Goal: Ask a question

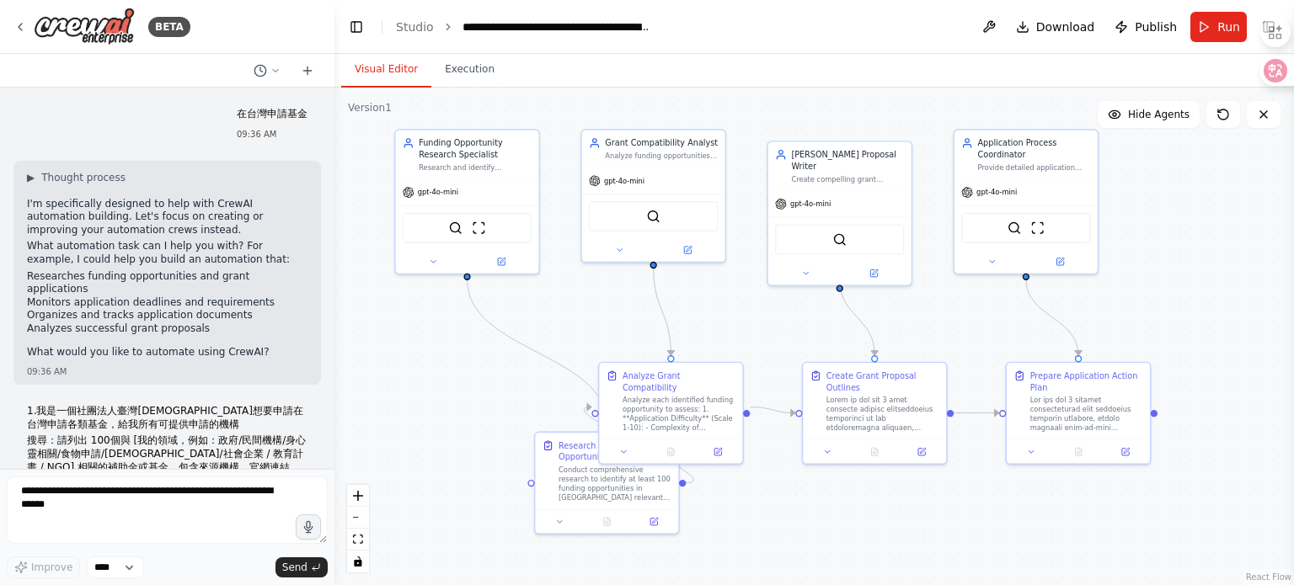
scroll to position [4160, 0]
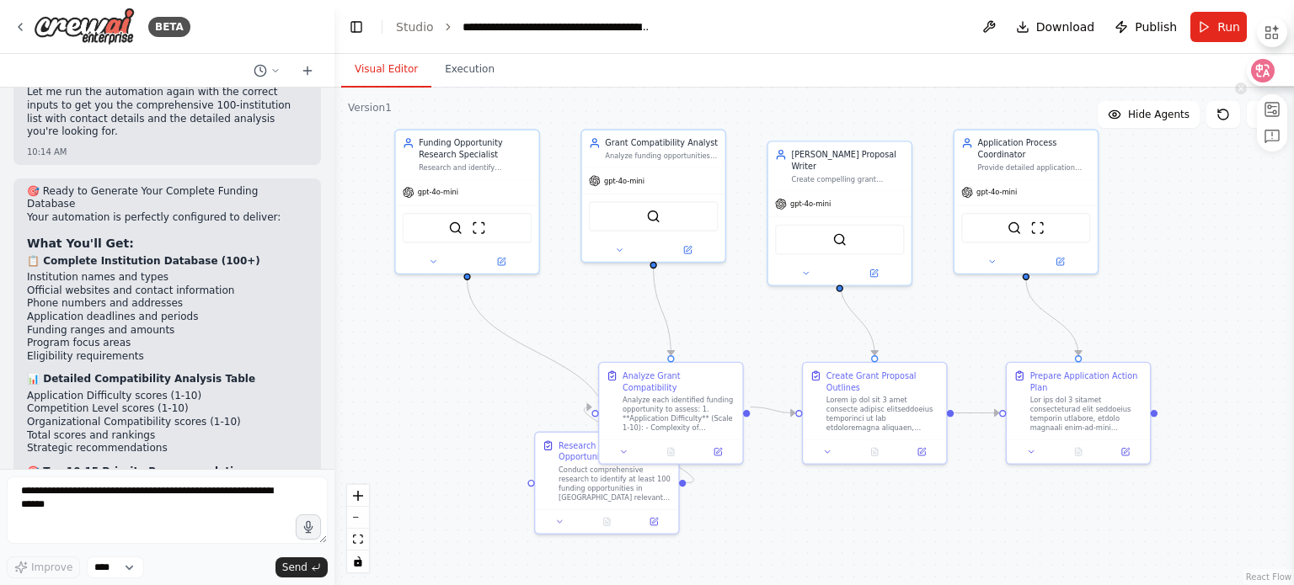
click at [1269, 67] on icon at bounding box center [1262, 70] width 17 height 17
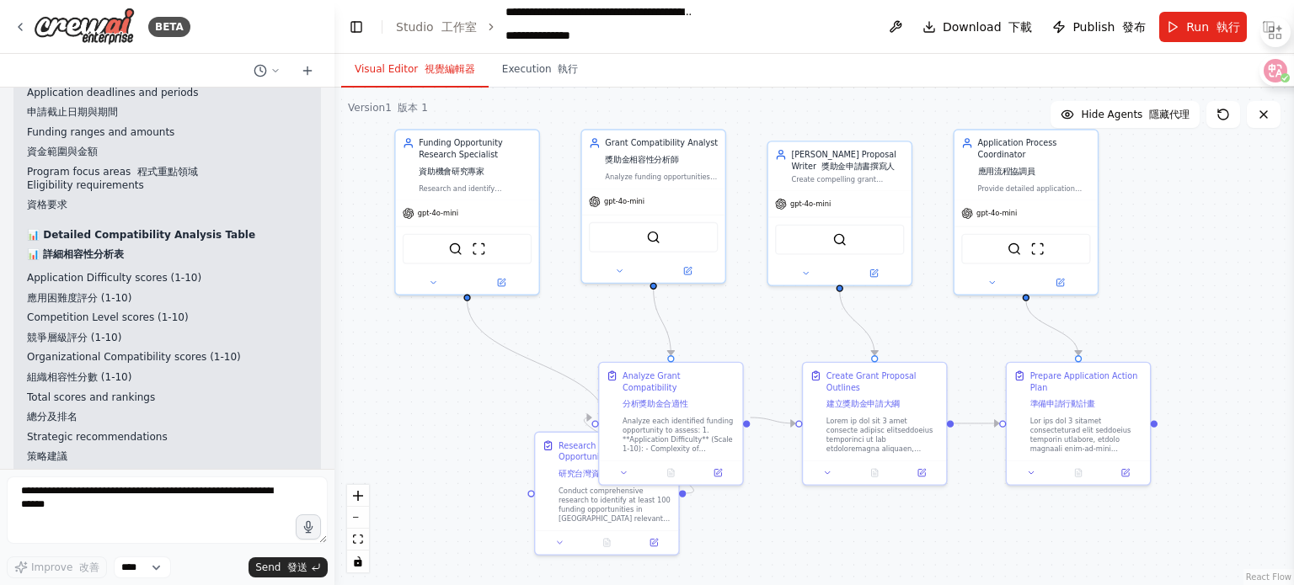
scroll to position [4794, 0]
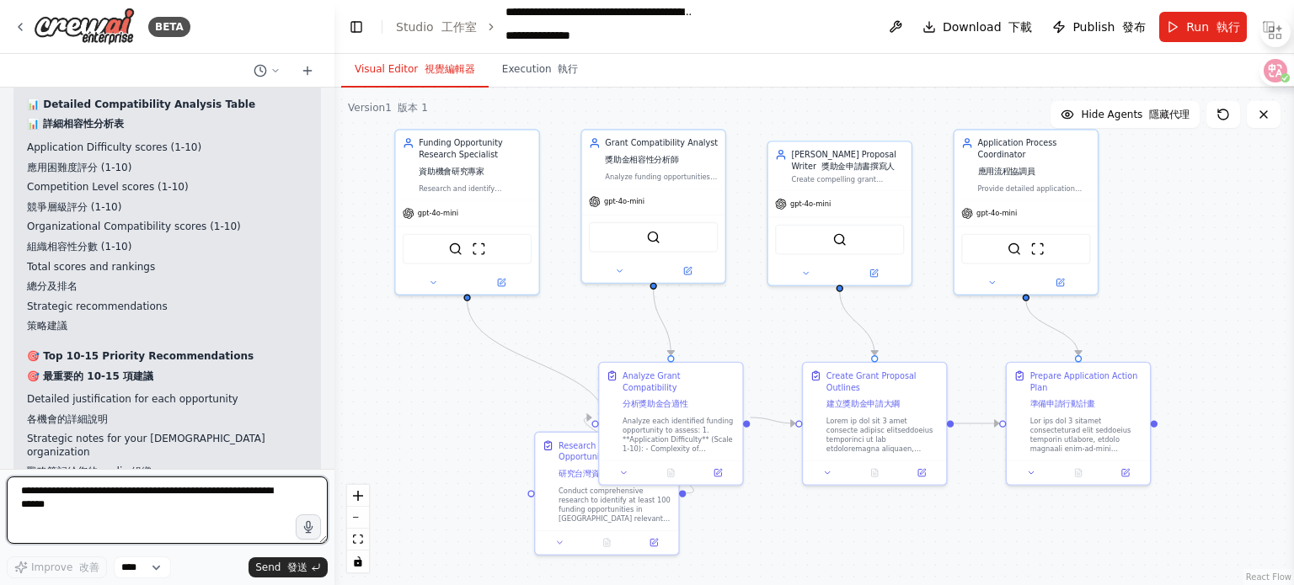
click at [161, 510] on textarea at bounding box center [167, 510] width 321 height 67
type textarea "*"
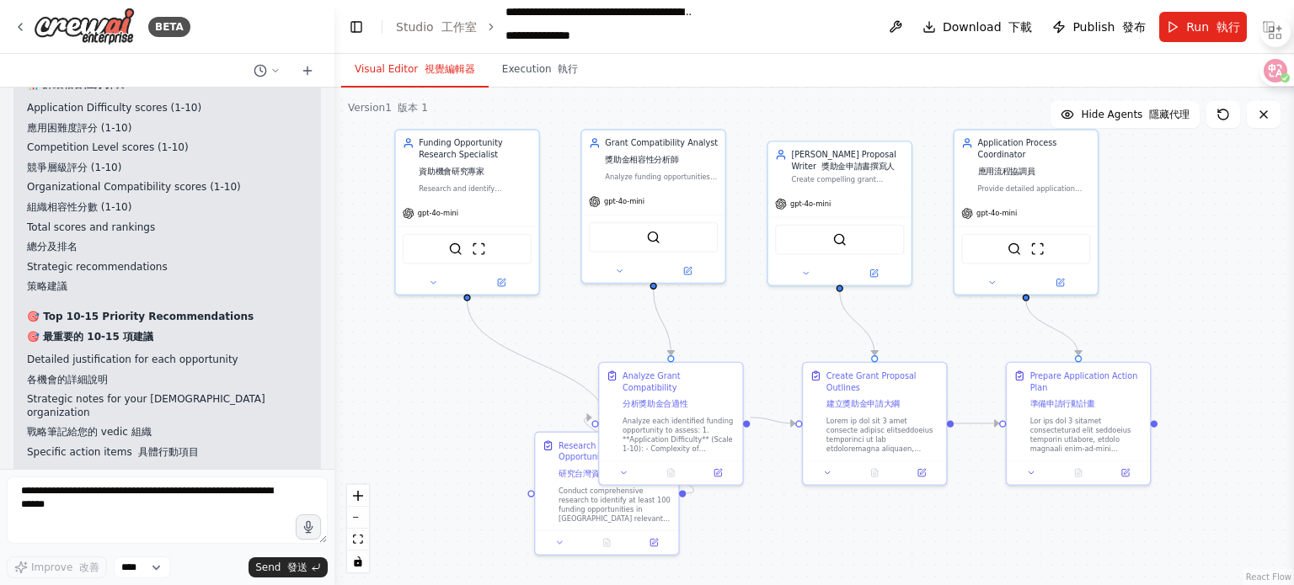
scroll to position [4868, 0]
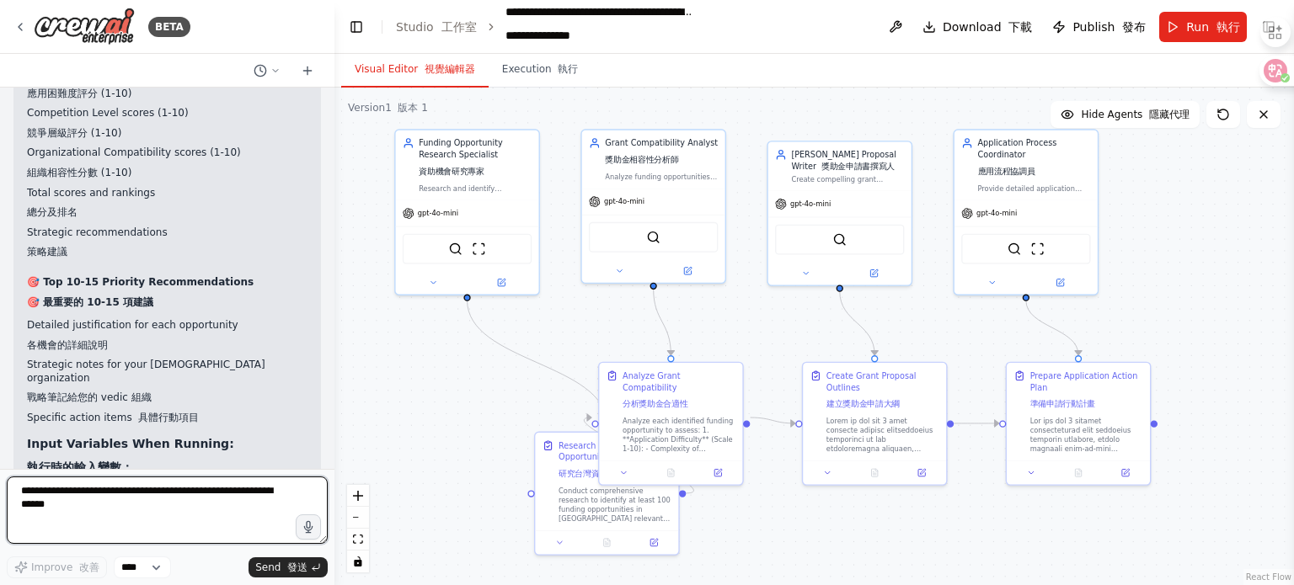
click at [84, 499] on textarea at bounding box center [167, 510] width 321 height 67
click at [401, 357] on div ".deletable-edge-delete-btn { width: 20px; height: 20px; border: 0px solid #ffff…" at bounding box center [813, 337] width 959 height 498
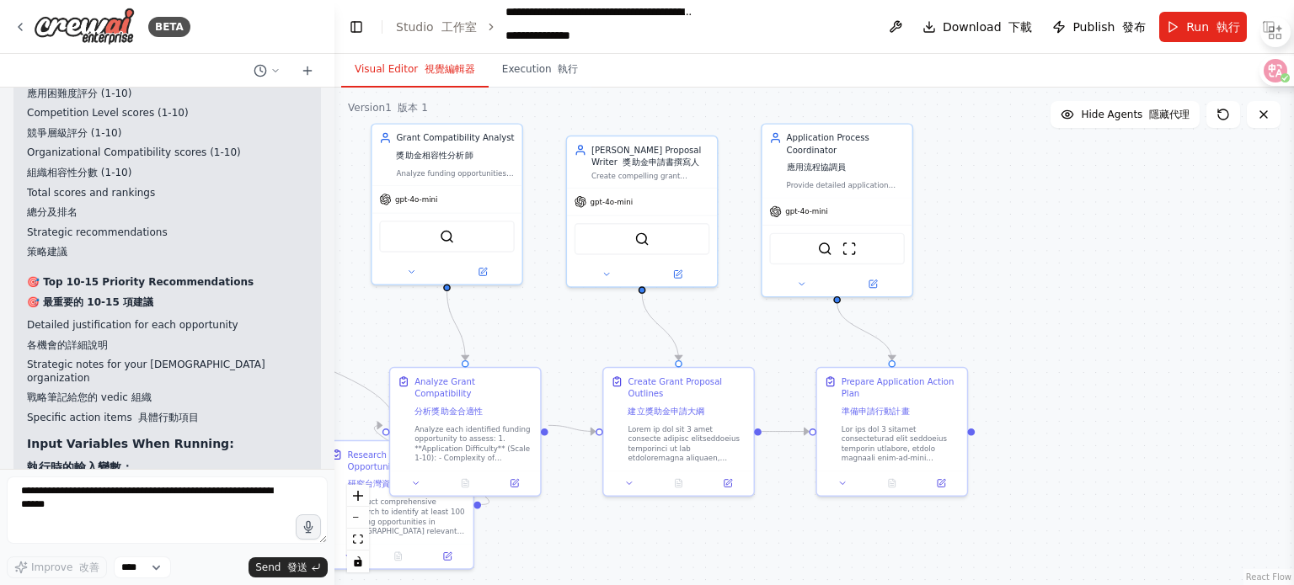
drag, startPoint x: 616, startPoint y: 377, endPoint x: 209, endPoint y: 400, distance: 407.5
click at [209, 400] on div "BETA 在台灣申請基金 09:36 AM ▶ Thought process I'm specifically designed to help with …" at bounding box center [647, 292] width 1294 height 585
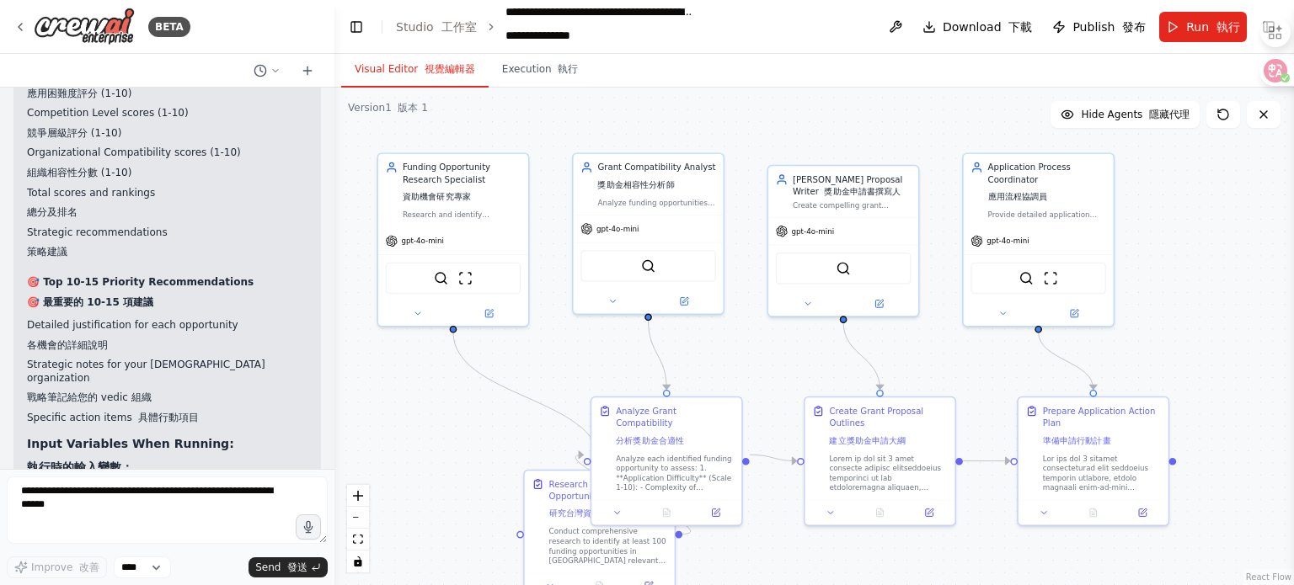
drag, startPoint x: 512, startPoint y: 310, endPoint x: 694, endPoint y: 334, distance: 183.6
click at [694, 334] on div ".deletable-edge-delete-btn { width: 20px; height: 20px; border: 0px solid #ffff…" at bounding box center [813, 337] width 959 height 498
click at [372, 410] on div ".deletable-edge-delete-btn { width: 20px; height: 20px; border: 0px solid #ffff…" at bounding box center [813, 337] width 959 height 498
click at [330, 450] on div at bounding box center [331, 292] width 7 height 585
